Goal: Find specific page/section: Find specific page/section

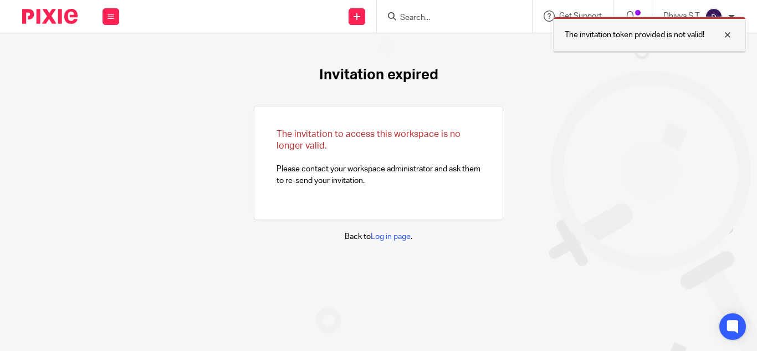
click at [728, 35] on div at bounding box center [719, 34] width 30 height 13
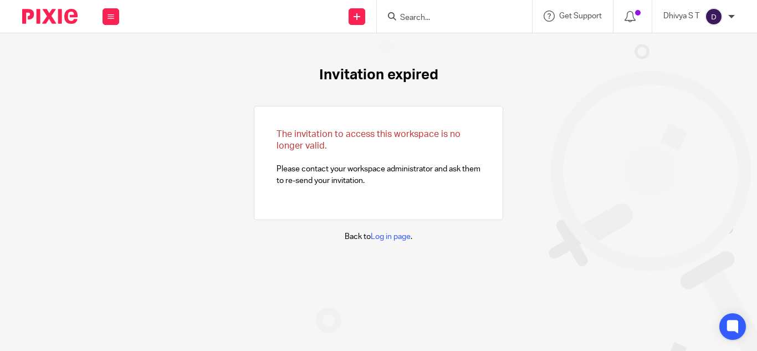
click at [410, 17] on input "Search" at bounding box center [449, 18] width 100 height 10
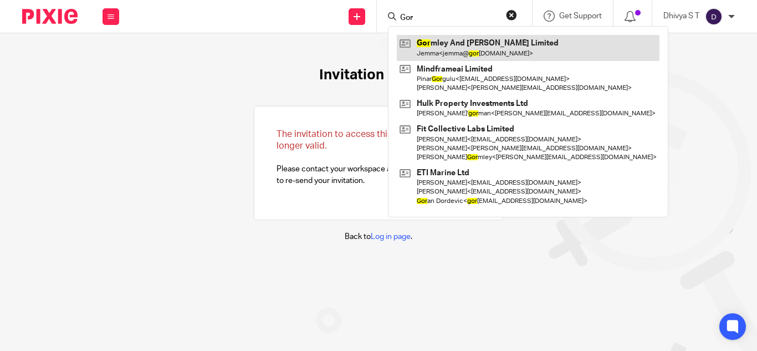
type input "Gor"
click at [502, 40] on link at bounding box center [528, 47] width 263 height 25
